Goal: Task Accomplishment & Management: Complete application form

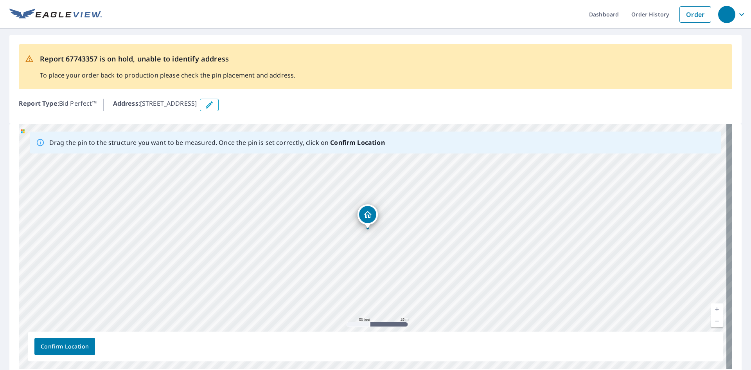
drag, startPoint x: 142, startPoint y: 103, endPoint x: 273, endPoint y: 98, distance: 131.6
click at [273, 98] on div "Report Type : Bid Perfect™ Address : [STREET_ADDRESS]" at bounding box center [376, 104] width 714 height 19
click at [175, 101] on p "Address : [STREET_ADDRESS]" at bounding box center [155, 105] width 84 height 13
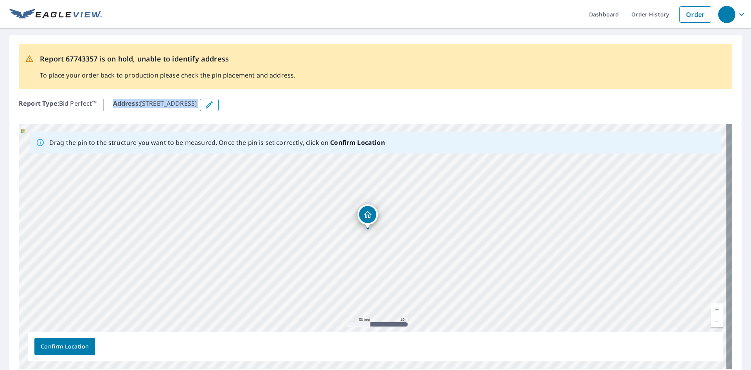
click at [175, 101] on p "Address : [STREET_ADDRESS]" at bounding box center [155, 105] width 84 height 13
drag, startPoint x: 175, startPoint y: 101, endPoint x: 153, endPoint y: 114, distance: 25.6
click at [158, 118] on div "Report 67743357 is on hold, unable to identify address To place your order back…" at bounding box center [375, 79] width 733 height 89
click at [143, 103] on p "Address : [STREET_ADDRESS]" at bounding box center [155, 105] width 84 height 13
click at [214, 102] on icon "button" at bounding box center [209, 104] width 9 height 9
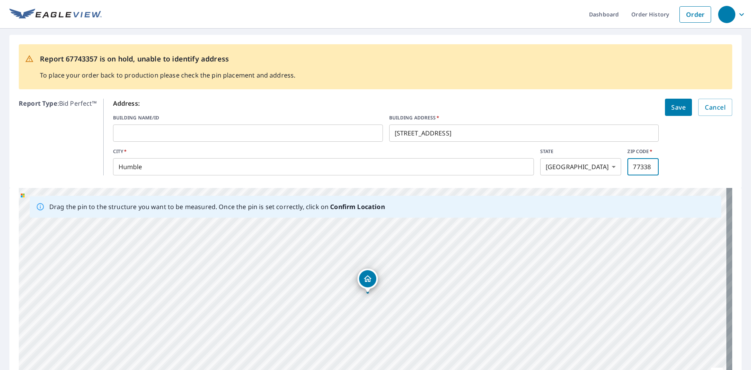
drag, startPoint x: 640, startPoint y: 168, endPoint x: 649, endPoint y: 168, distance: 9.8
click at [641, 168] on input "77338" at bounding box center [643, 167] width 31 height 22
type input "77388"
click at [696, 172] on form "Address: BUILDING NAME/ID ​ BUILDING ADDRESS   * [STREET_ADDRESS][US_STATE] ​ Z…" at bounding box center [423, 137] width 620 height 77
click at [673, 112] on span "Save" at bounding box center [679, 107] width 14 height 11
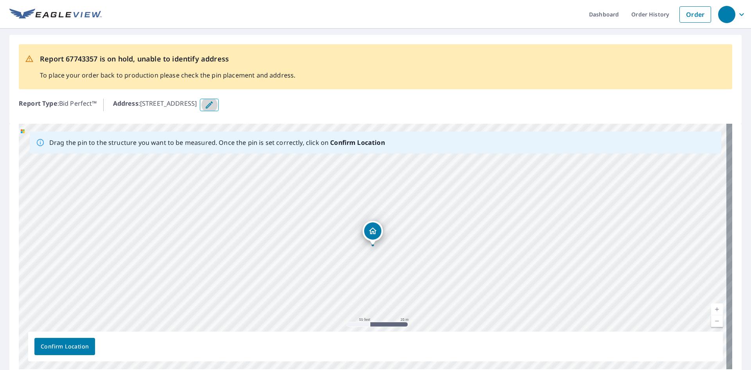
click at [214, 103] on icon "button" at bounding box center [209, 104] width 9 height 9
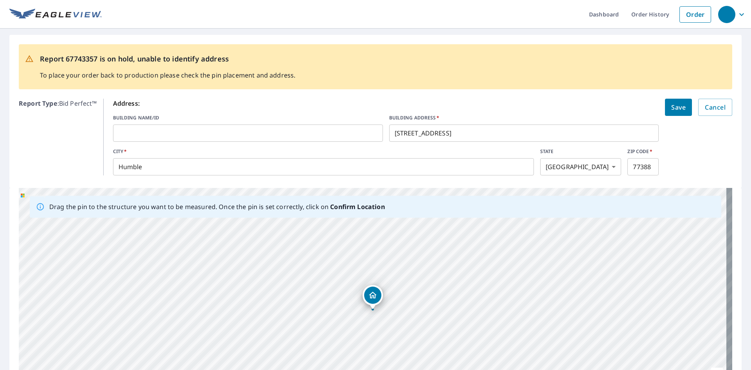
click at [247, 163] on input "Humble" at bounding box center [323, 167] width 421 height 22
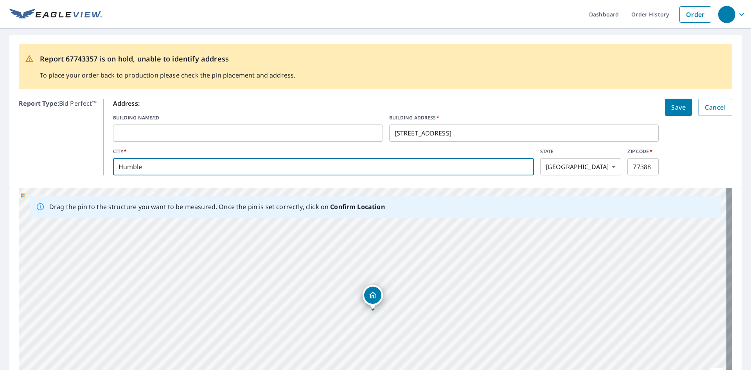
click at [247, 163] on input "Humble" at bounding box center [323, 167] width 421 height 22
type input "Spring"
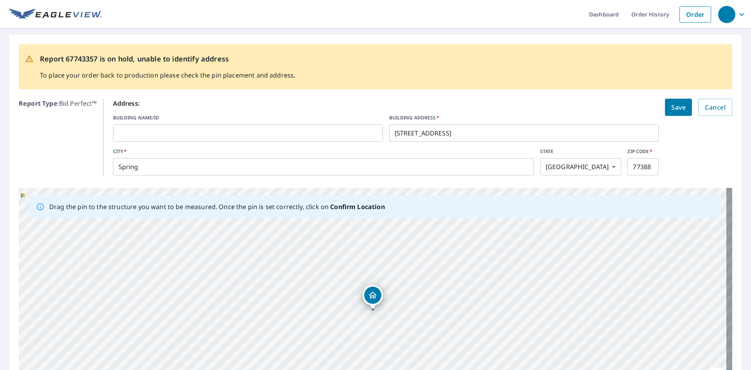
click at [59, 143] on p "Report Type : Bid Perfect™" at bounding box center [58, 137] width 78 height 77
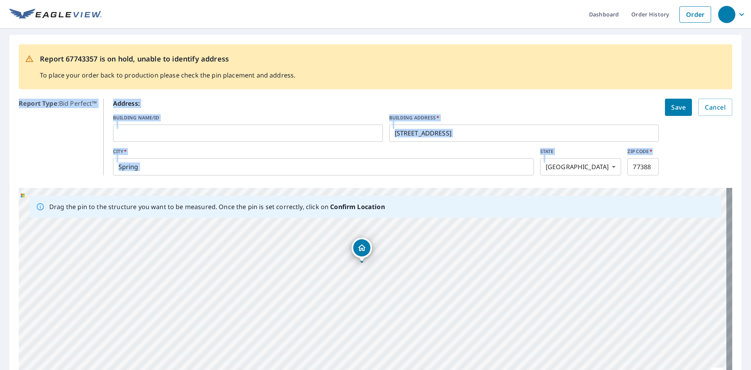
drag, startPoint x: 674, startPoint y: 153, endPoint x: 670, endPoint y: 83, distance: 69.4
click at [670, 83] on div "Report 67743357 is on hold, unable to identify address To place your order back…" at bounding box center [375, 111] width 733 height 153
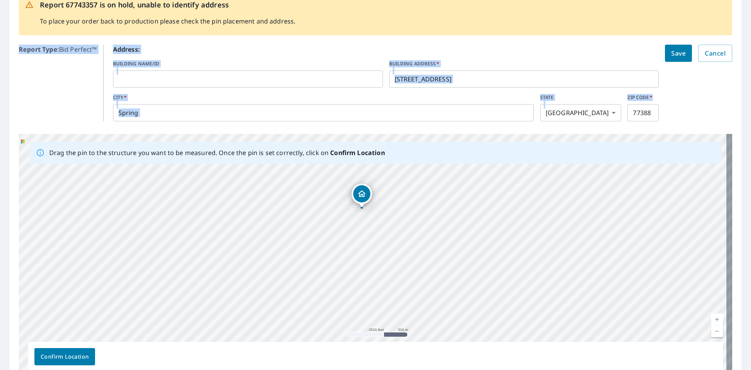
scroll to position [39, 0]
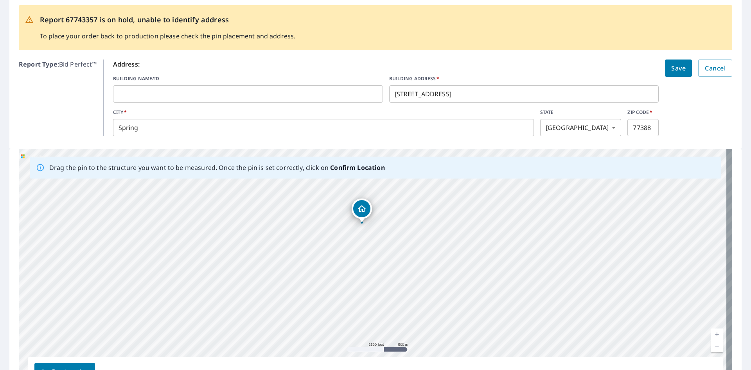
click at [696, 118] on form "Address: BUILDING NAME/ID ​ BUILDING ADDRESS   * [STREET_ADDRESS][US_STATE] ​ Z…" at bounding box center [423, 97] width 620 height 77
click at [672, 63] on span "Save" at bounding box center [679, 68] width 14 height 11
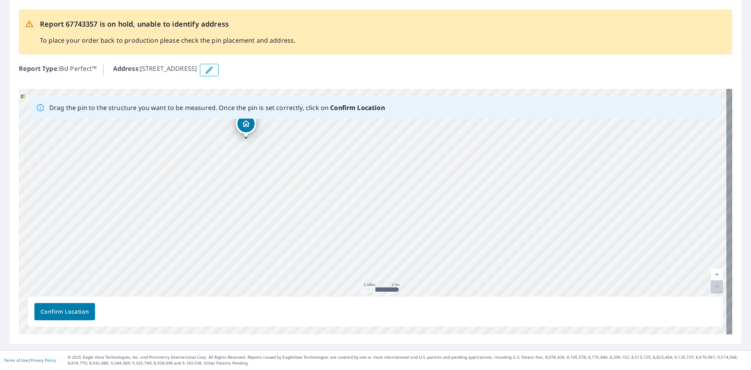
drag, startPoint x: 533, startPoint y: 214, endPoint x: 317, endPoint y: 144, distance: 226.9
click at [316, 143] on div "[STREET_ADDRESS]" at bounding box center [376, 211] width 714 height 245
drag, startPoint x: 308, startPoint y: 228, endPoint x: 379, endPoint y: 103, distance: 143.9
click at [384, 92] on div "[STREET_ADDRESS]" at bounding box center [376, 211] width 714 height 245
drag, startPoint x: 319, startPoint y: 226, endPoint x: 360, endPoint y: 295, distance: 80.9
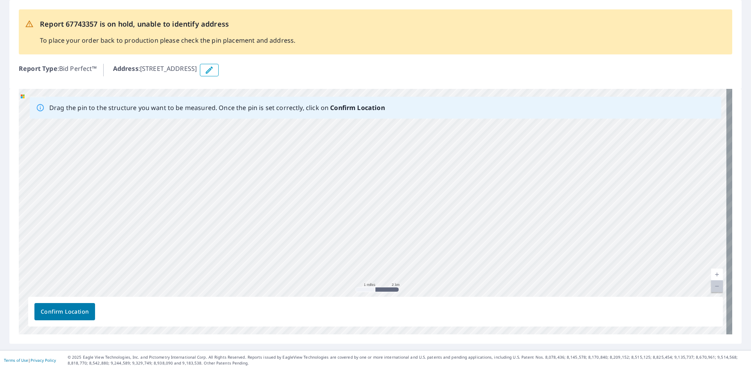
click at [360, 295] on div "[STREET_ADDRESS]" at bounding box center [376, 211] width 714 height 245
drag, startPoint x: 322, startPoint y: 158, endPoint x: 339, endPoint y: 282, distance: 125.2
click at [339, 282] on div "[STREET_ADDRESS]" at bounding box center [376, 211] width 714 height 245
drag, startPoint x: 400, startPoint y: 172, endPoint x: 250, endPoint y: 250, distance: 169.4
drag, startPoint x: 340, startPoint y: 222, endPoint x: 297, endPoint y: 164, distance: 72.8
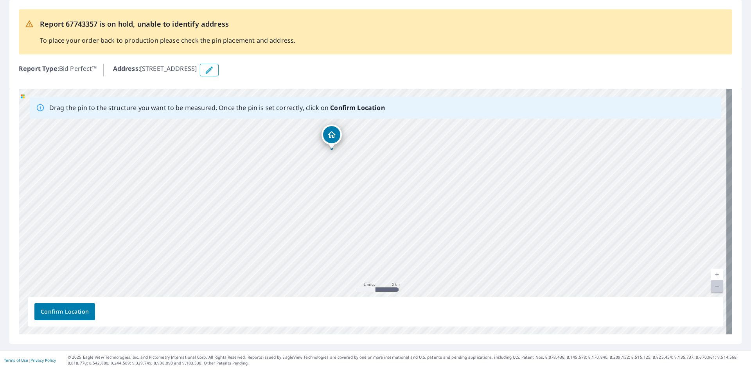
click at [297, 164] on div "[STREET_ADDRESS]" at bounding box center [376, 211] width 714 height 245
drag, startPoint x: 334, startPoint y: 132, endPoint x: 304, endPoint y: 202, distance: 75.6
click at [304, 202] on div "[STREET_ADDRESS]" at bounding box center [376, 211] width 714 height 245
drag, startPoint x: 378, startPoint y: 211, endPoint x: 317, endPoint y: 126, distance: 104.6
click at [318, 126] on div "[STREET_ADDRESS]" at bounding box center [376, 211] width 714 height 245
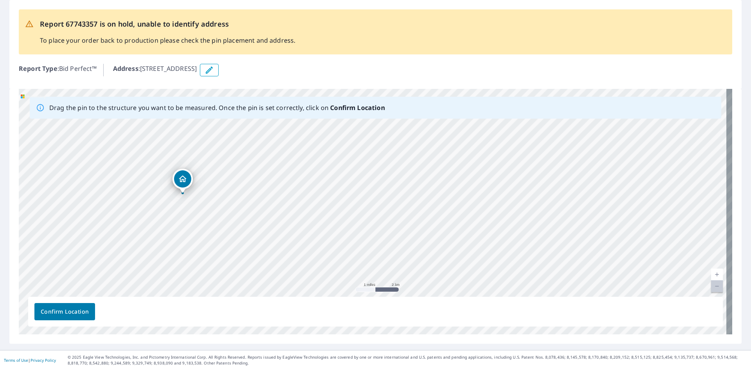
drag, startPoint x: 411, startPoint y: 196, endPoint x: 276, endPoint y: 259, distance: 149.4
click at [276, 272] on div "[STREET_ADDRESS]" at bounding box center [376, 211] width 714 height 245
drag, startPoint x: 283, startPoint y: 275, endPoint x: 324, endPoint y: 263, distance: 43.2
click at [324, 263] on div "[STREET_ADDRESS]" at bounding box center [376, 211] width 714 height 245
drag, startPoint x: 293, startPoint y: 215, endPoint x: 321, endPoint y: 220, distance: 29.0
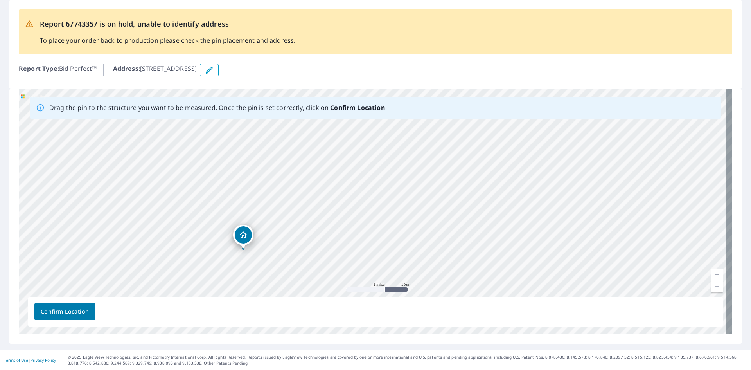
click at [322, 220] on div "[STREET_ADDRESS]" at bounding box center [376, 211] width 714 height 245
drag, startPoint x: 245, startPoint y: 238, endPoint x: 298, endPoint y: 174, distance: 83.4
click at [265, 179] on div "[STREET_ADDRESS]" at bounding box center [376, 211] width 714 height 245
drag, startPoint x: 318, startPoint y: 176, endPoint x: 274, endPoint y: 211, distance: 56.0
click at [274, 211] on div "[STREET_ADDRESS]" at bounding box center [376, 211] width 714 height 245
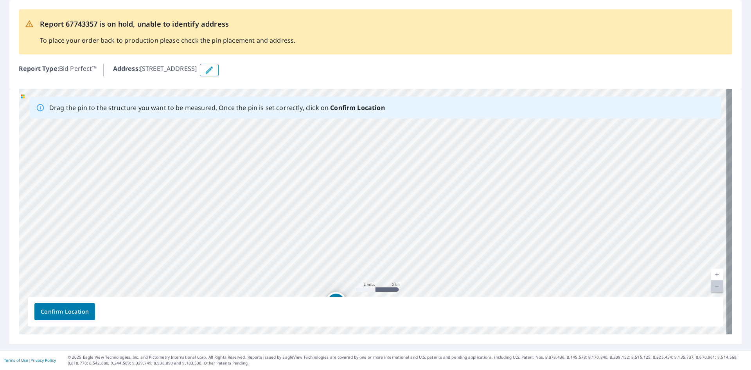
drag, startPoint x: 372, startPoint y: 149, endPoint x: 356, endPoint y: 245, distance: 97.2
click at [356, 245] on div "[STREET_ADDRESS]" at bounding box center [376, 211] width 714 height 245
drag, startPoint x: 337, startPoint y: 293, endPoint x: 329, endPoint y: 185, distance: 108.3
click at [329, 185] on div "[STREET_ADDRESS]" at bounding box center [376, 211] width 714 height 245
drag, startPoint x: 371, startPoint y: 177, endPoint x: 333, endPoint y: 173, distance: 38.2
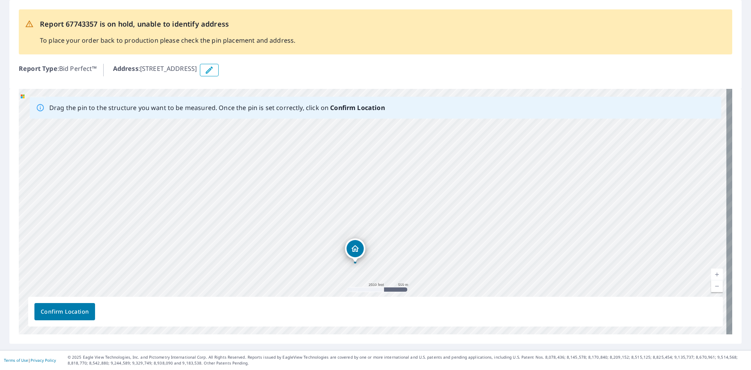
click at [333, 173] on div "[STREET_ADDRESS]" at bounding box center [376, 211] width 714 height 245
drag, startPoint x: 433, startPoint y: 162, endPoint x: 384, endPoint y: 225, distance: 79.2
click at [384, 225] on div "[STREET_ADDRESS]" at bounding box center [376, 211] width 714 height 245
drag, startPoint x: 330, startPoint y: 276, endPoint x: 330, endPoint y: 127, distance: 149.1
click at [330, 127] on div "[STREET_ADDRESS]" at bounding box center [376, 211] width 714 height 245
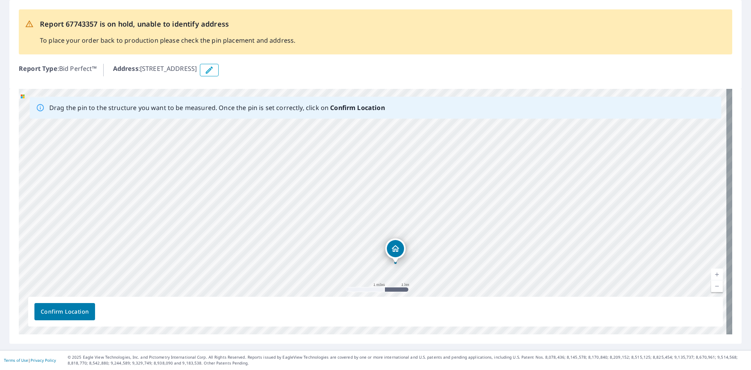
drag, startPoint x: 409, startPoint y: 164, endPoint x: 425, endPoint y: 200, distance: 39.7
click at [425, 200] on div "[STREET_ADDRESS]" at bounding box center [376, 211] width 714 height 245
drag, startPoint x: 403, startPoint y: 246, endPoint x: 361, endPoint y: 185, distance: 73.8
click at [361, 185] on div "[STREET_ADDRESS]" at bounding box center [376, 211] width 714 height 245
drag, startPoint x: 380, startPoint y: 225, endPoint x: 373, endPoint y: 177, distance: 48.5
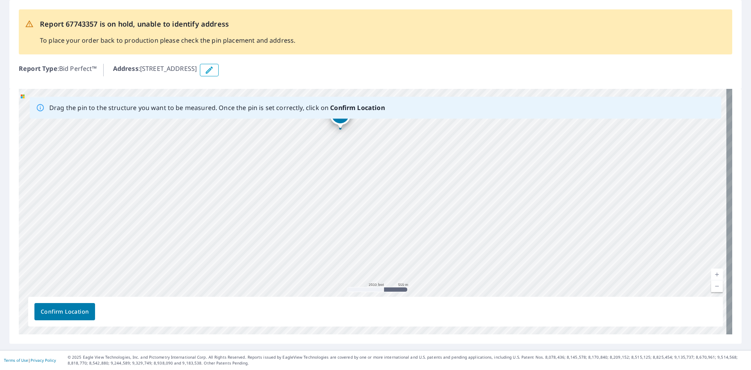
click at [374, 177] on div "[STREET_ADDRESS]" at bounding box center [376, 211] width 714 height 245
drag, startPoint x: 339, startPoint y: 119, endPoint x: 328, endPoint y: 179, distance: 60.9
click at [328, 179] on div "[STREET_ADDRESS]" at bounding box center [376, 211] width 714 height 245
drag, startPoint x: 266, startPoint y: 209, endPoint x: 333, endPoint y: 180, distance: 73.1
click at [333, 180] on div "[STREET_ADDRESS]" at bounding box center [376, 211] width 714 height 245
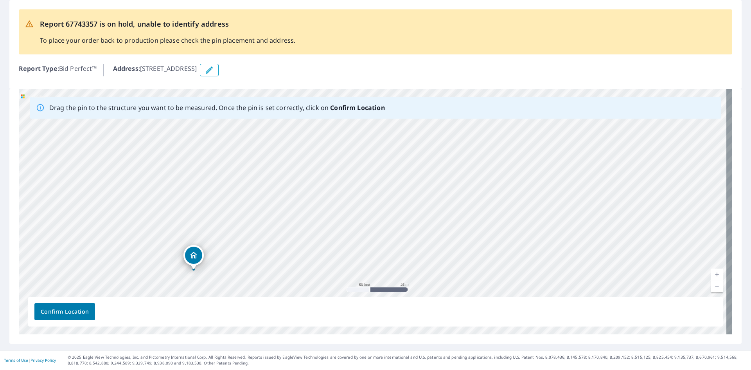
drag, startPoint x: 297, startPoint y: 228, endPoint x: 307, endPoint y: 224, distance: 10.9
click at [307, 224] on div "[STREET_ADDRESS]" at bounding box center [376, 211] width 714 height 245
drag, startPoint x: 192, startPoint y: 252, endPoint x: 335, endPoint y: 147, distance: 177.5
click at [335, 147] on div "[STREET_ADDRESS]" at bounding box center [376, 211] width 714 height 245
drag, startPoint x: 374, startPoint y: 207, endPoint x: 373, endPoint y: 198, distance: 9.1
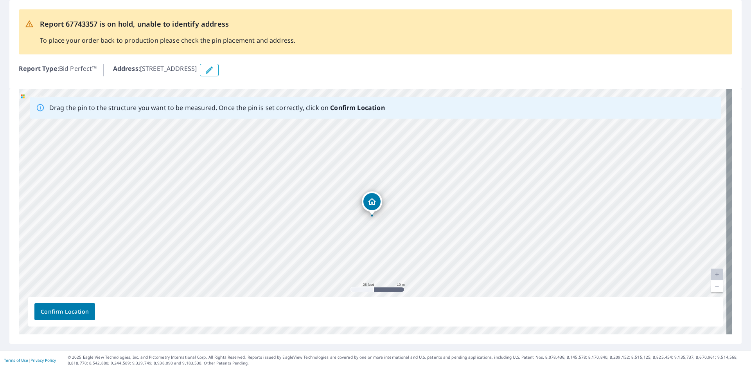
click at [373, 198] on div "[STREET_ADDRESS]" at bounding box center [376, 211] width 714 height 245
drag, startPoint x: 369, startPoint y: 198, endPoint x: 373, endPoint y: 206, distance: 8.9
click at [373, 206] on div "[STREET_ADDRESS]" at bounding box center [376, 211] width 714 height 245
drag, startPoint x: 71, startPoint y: 299, endPoint x: 72, endPoint y: 305, distance: 6.3
click at [71, 299] on div "Confirm Location" at bounding box center [375, 312] width 695 height 30
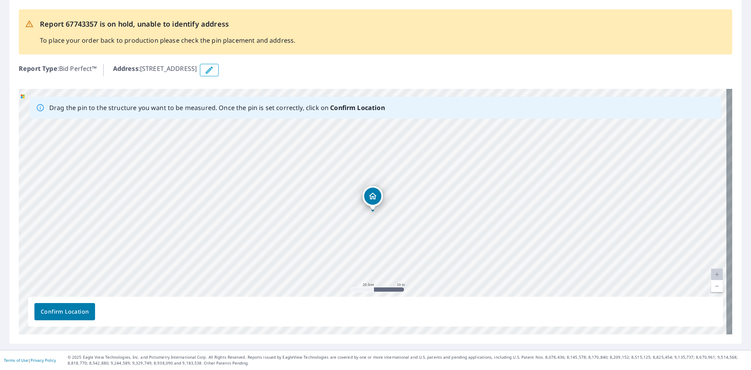
click at [70, 313] on span "Confirm Location" at bounding box center [65, 312] width 48 height 10
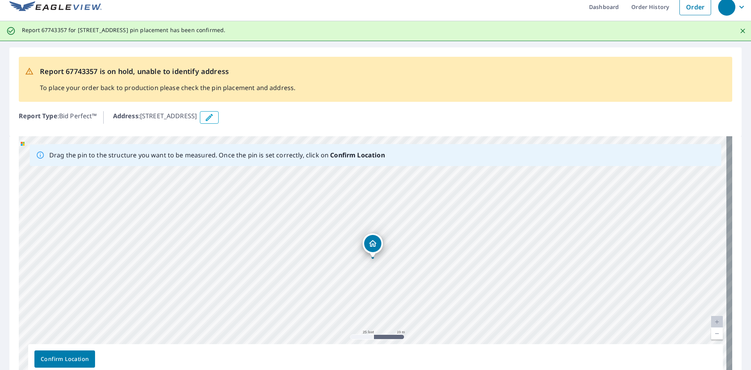
scroll to position [0, 0]
